Goal: Information Seeking & Learning: Check status

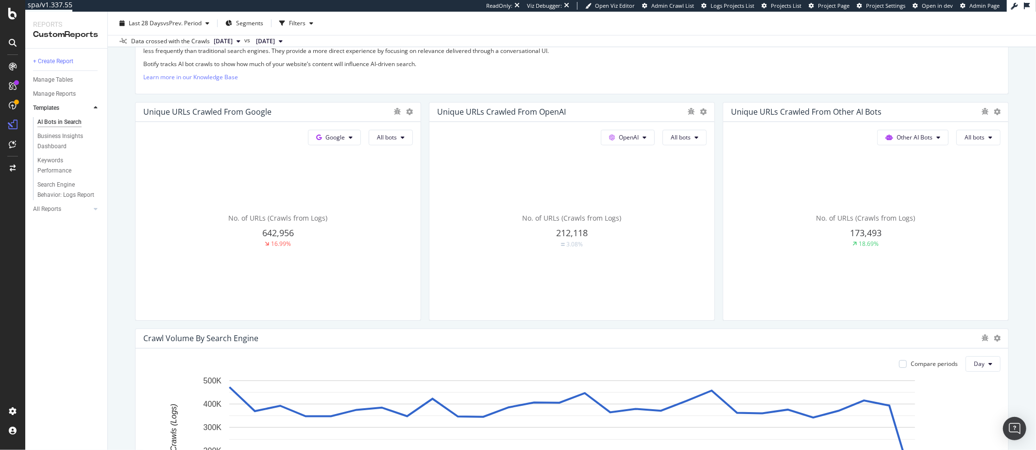
scroll to position [198, 0]
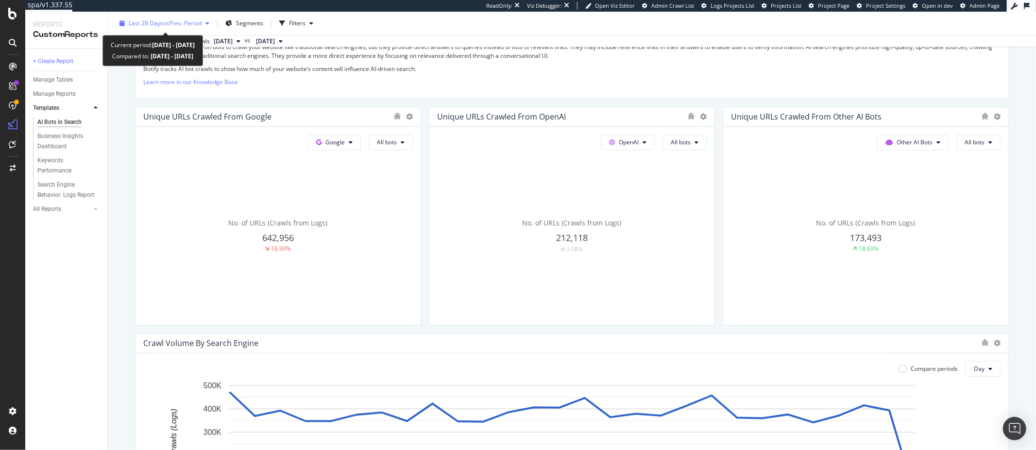
click at [178, 24] on span "vs Prev. Period" at bounding box center [182, 23] width 38 height 8
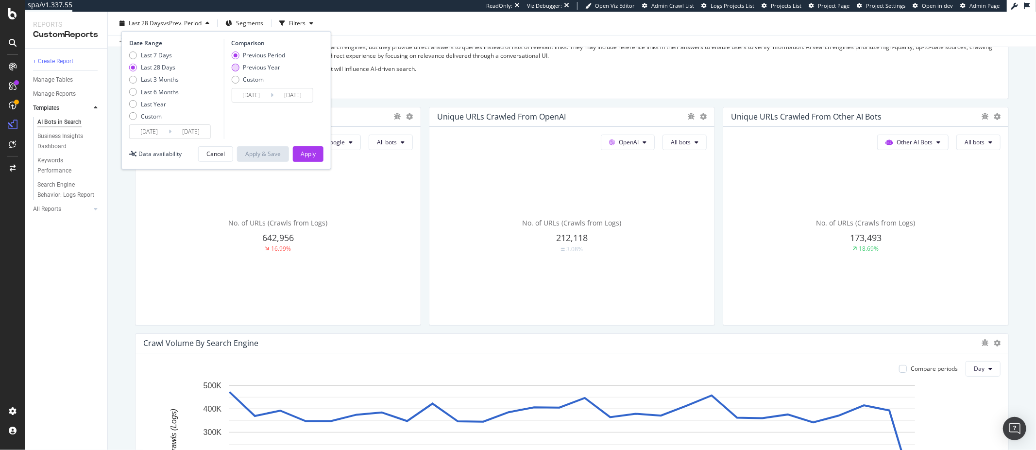
click at [237, 68] on div "Previous Year" at bounding box center [235, 68] width 8 height 8
type input "[DATE]"
click at [312, 158] on div "Apply" at bounding box center [308, 154] width 15 height 8
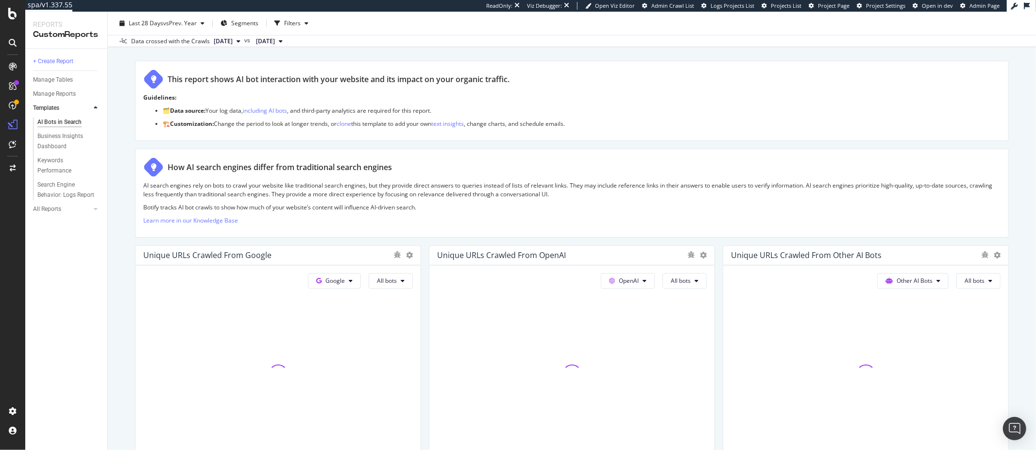
scroll to position [102, 0]
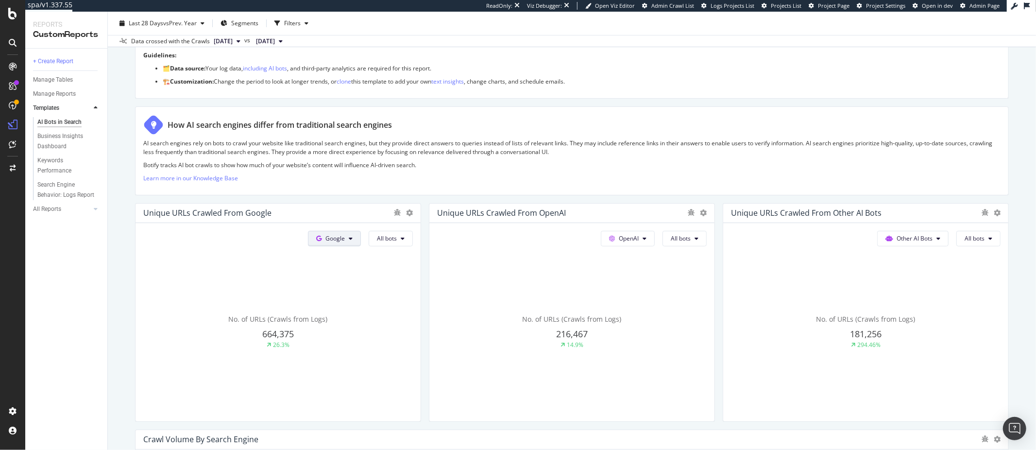
click at [346, 236] on button "Google" at bounding box center [334, 239] width 53 height 16
click at [350, 297] on span "OpenAI" at bounding box center [350, 293] width 36 height 9
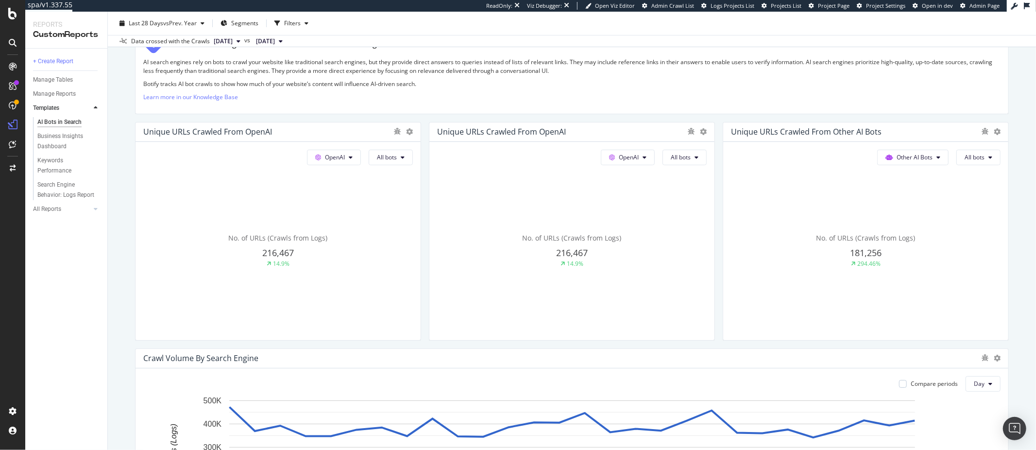
scroll to position [117, 0]
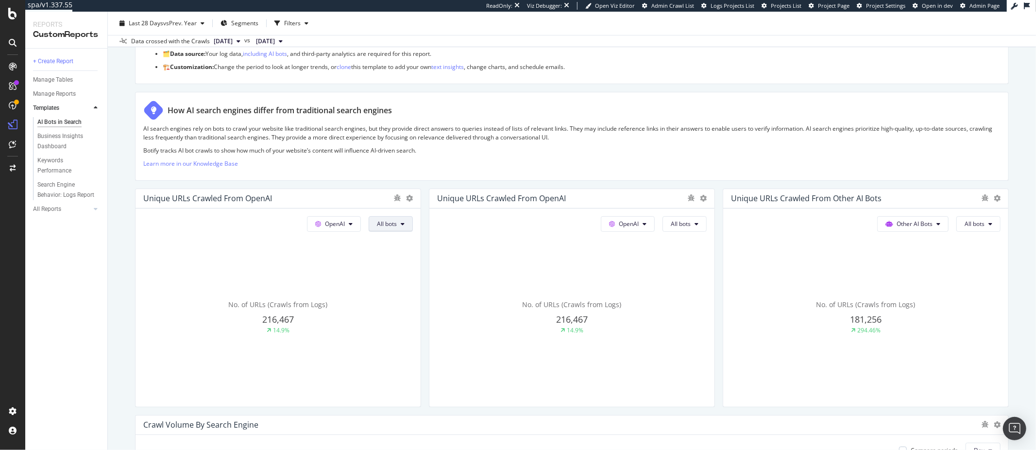
click at [382, 225] on span "All bots" at bounding box center [387, 224] width 20 height 8
click at [393, 332] on span "ChatGPT-User" at bounding box center [401, 333] width 49 height 9
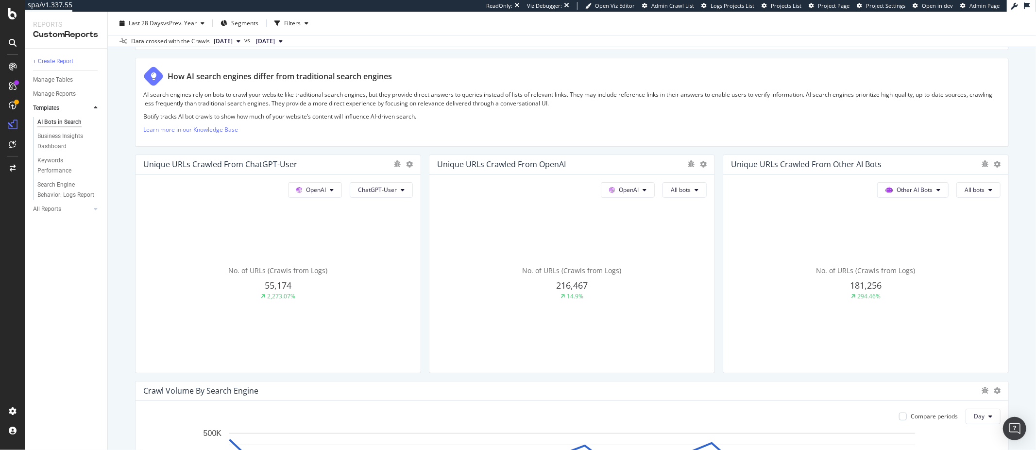
scroll to position [155, 0]
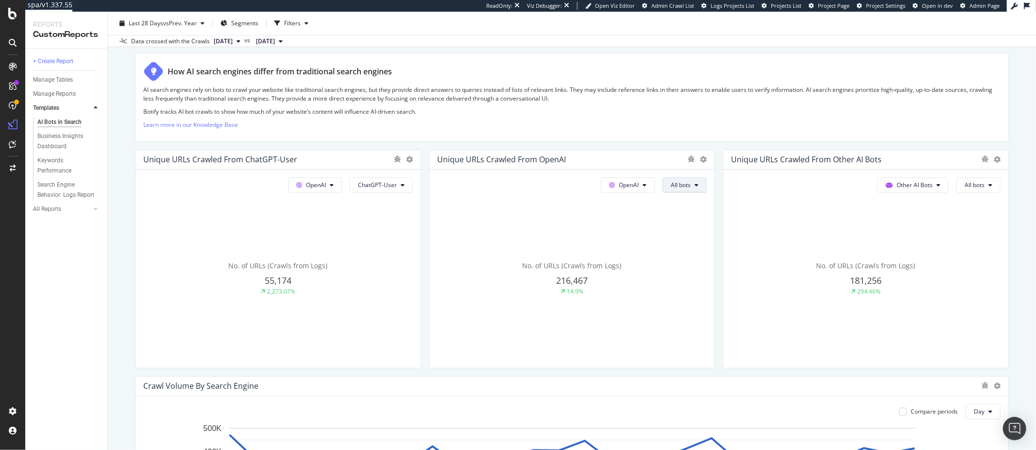
click at [680, 181] on span "All bots" at bounding box center [681, 185] width 20 height 8
click at [684, 290] on span "ChatGPT-User" at bounding box center [695, 294] width 49 height 9
click at [668, 185] on span "ChatGPT-User" at bounding box center [671, 185] width 39 height 8
click at [672, 272] on span "GPTBot" at bounding box center [677, 276] width 49 height 9
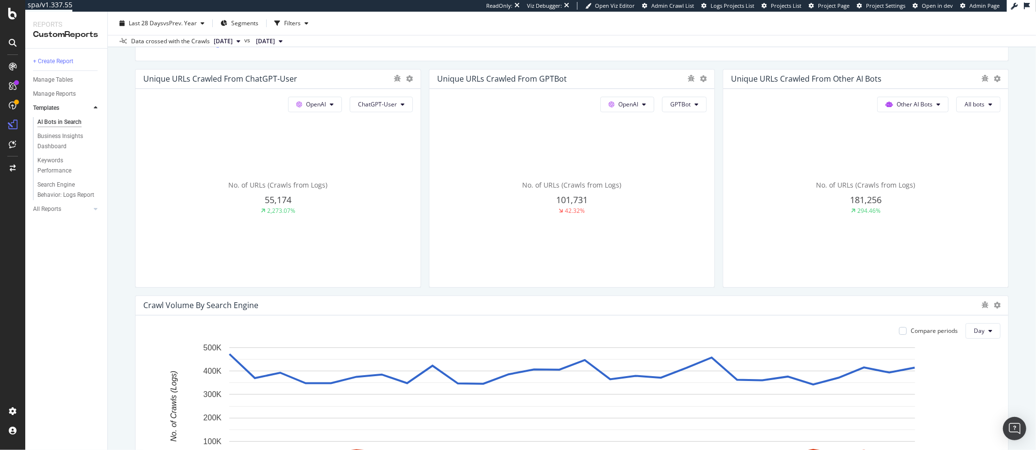
scroll to position [270, 0]
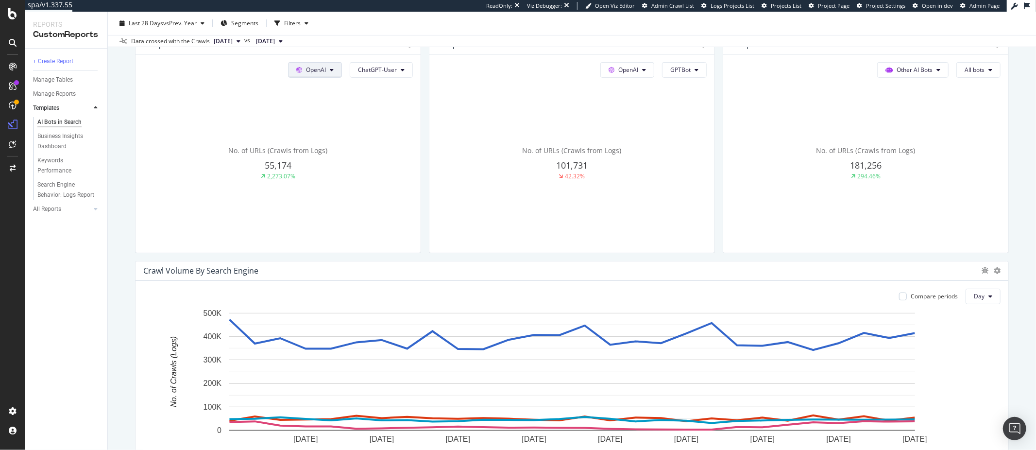
click at [323, 72] on span "OpenAI" at bounding box center [316, 70] width 20 height 8
click at [323, 92] on span "Google" at bounding box center [330, 89] width 36 height 9
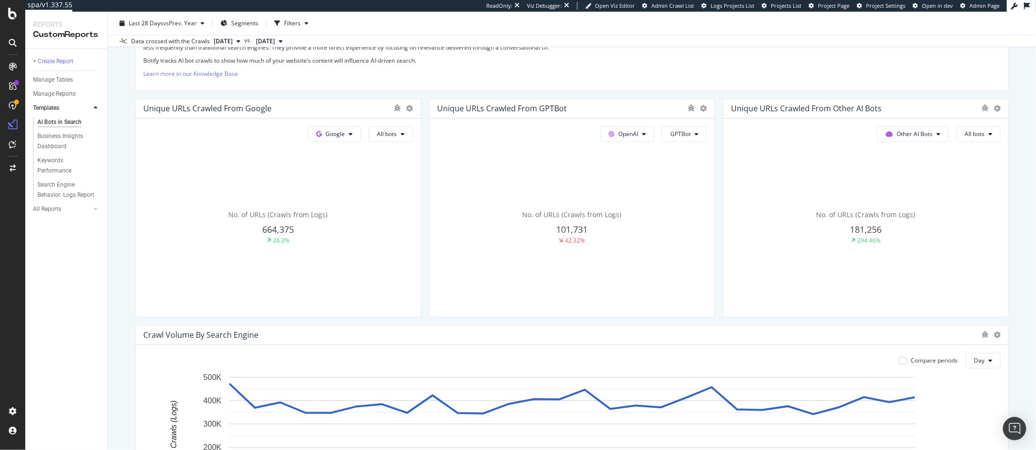
scroll to position [234, 0]
